Goal: Task Accomplishment & Management: Manage account settings

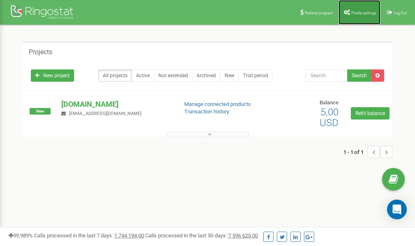
click at [361, 14] on span "Profile settings" at bounding box center [363, 13] width 25 height 5
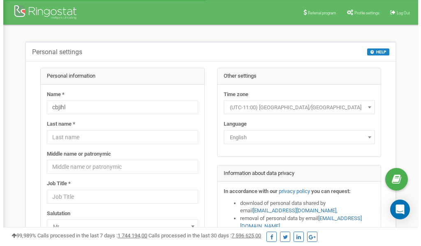
scroll to position [41, 0]
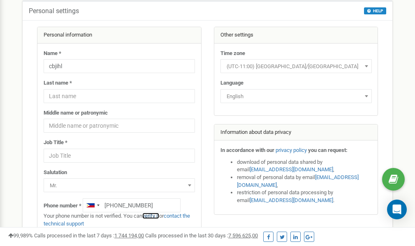
click at [155, 215] on link "verify it" at bounding box center [150, 216] width 17 height 6
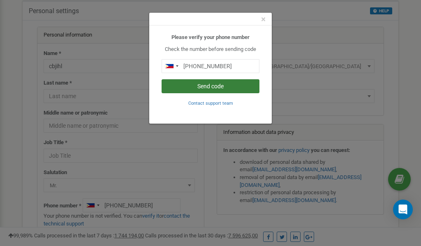
click at [197, 86] on button "Send code" at bounding box center [211, 86] width 98 height 14
